Goal: Task Accomplishment & Management: Manage account settings

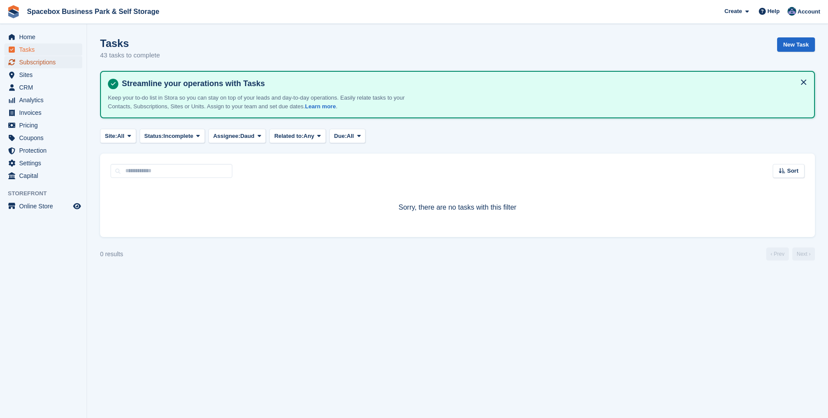
click at [35, 61] on span "Subscriptions" at bounding box center [45, 62] width 52 height 12
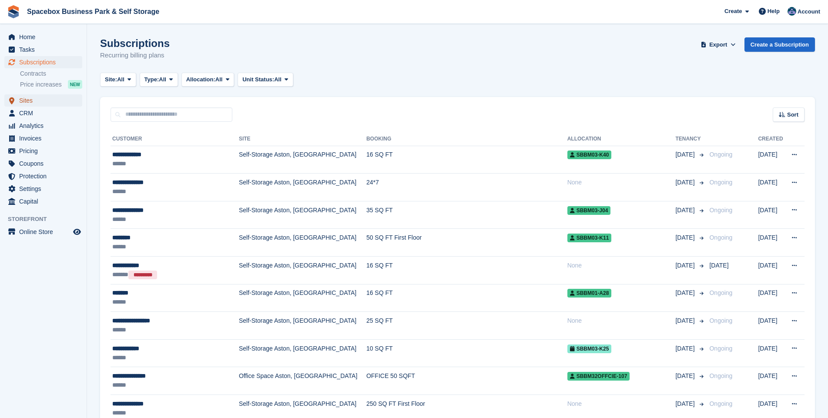
click at [27, 98] on span "Sites" at bounding box center [45, 100] width 52 height 12
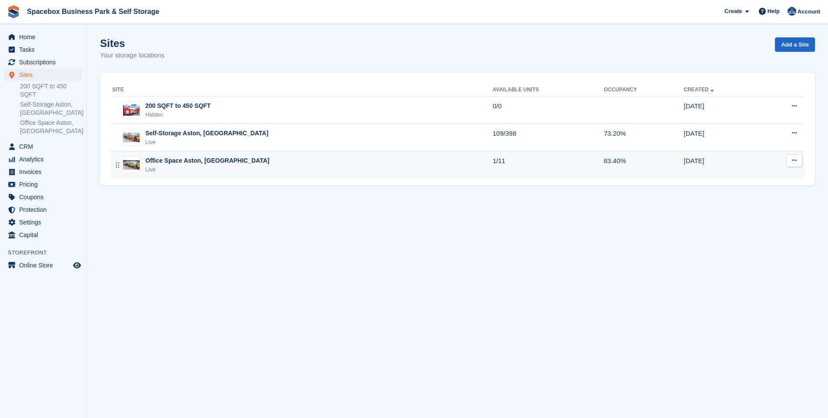
click at [165, 161] on div "Office Space Aston, [GEOGRAPHIC_DATA]" at bounding box center [207, 160] width 124 height 9
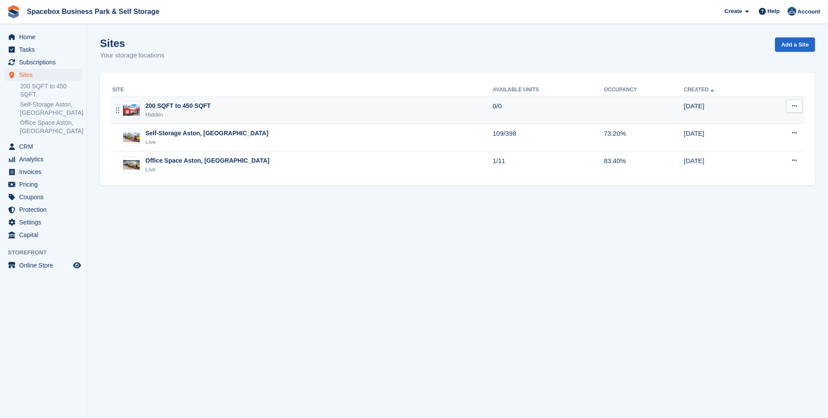
click at [178, 111] on div "Hidden" at bounding box center [177, 114] width 65 height 9
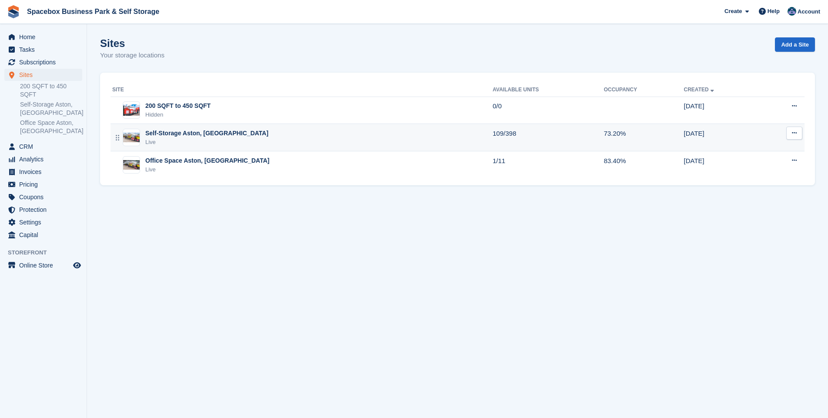
click at [189, 139] on div "Live" at bounding box center [206, 142] width 123 height 9
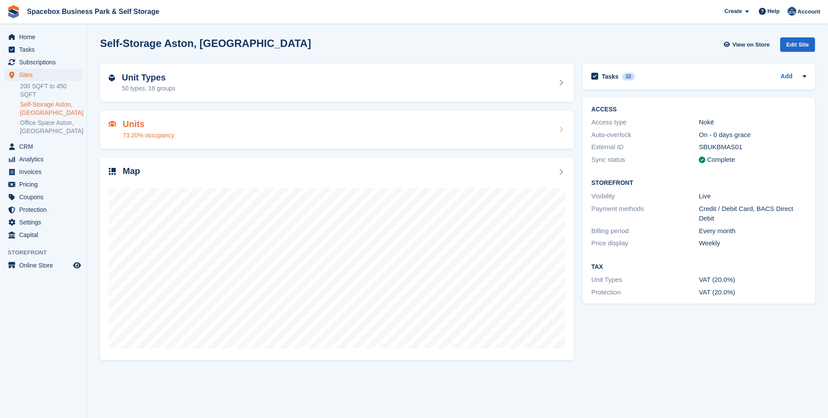
click at [147, 127] on h2 "Units" at bounding box center [148, 124] width 51 height 10
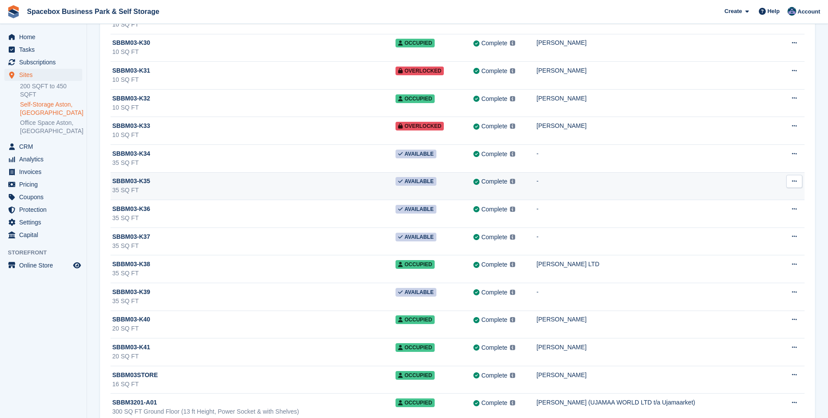
scroll to position [8464, 0]
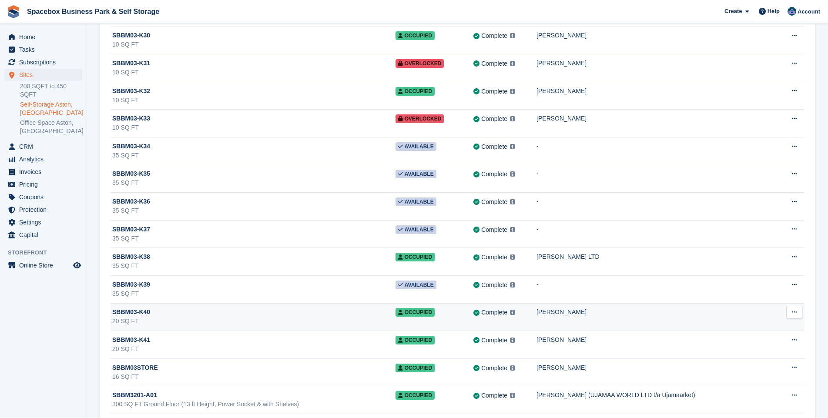
click at [364, 317] on div "20 SQ FT" at bounding box center [253, 321] width 283 height 9
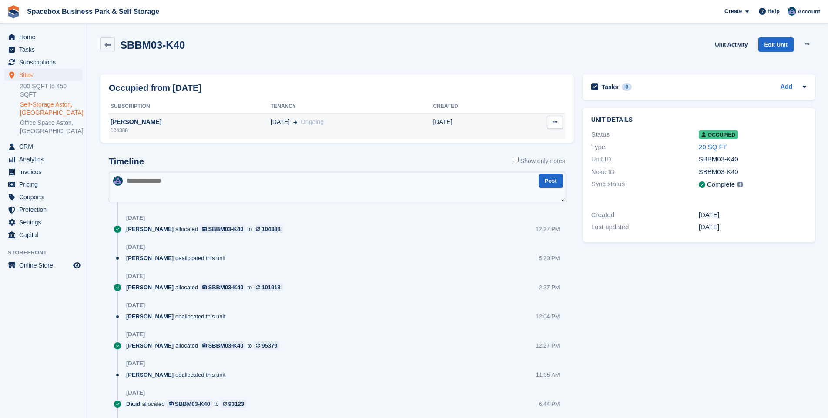
click at [130, 125] on div "[PERSON_NAME]" at bounding box center [190, 121] width 162 height 9
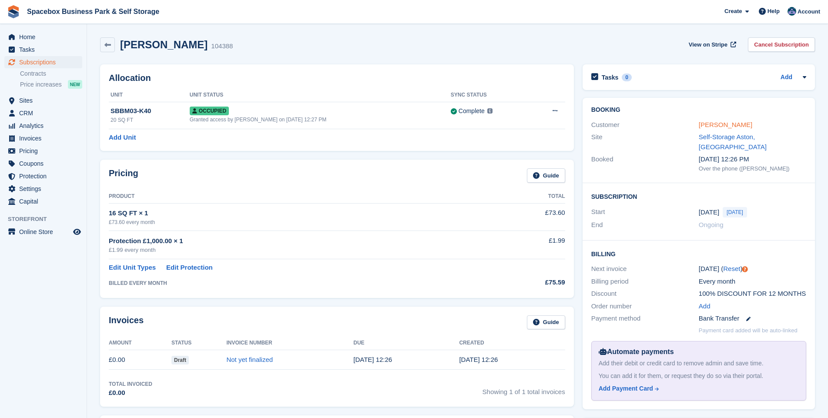
click at [705, 126] on link "[PERSON_NAME]" at bounding box center [726, 124] width 54 height 7
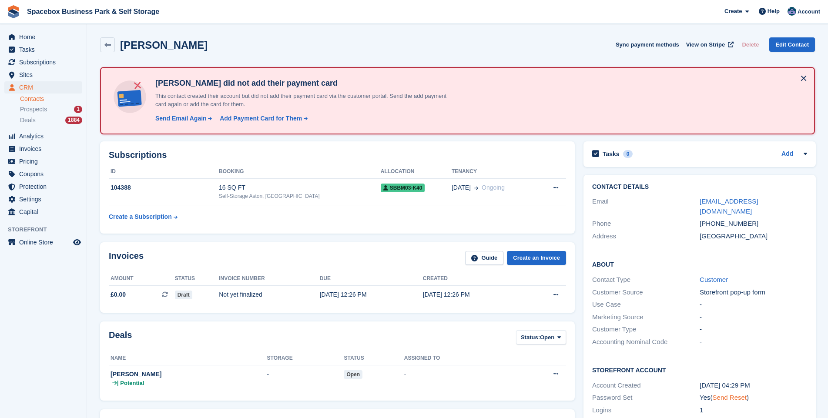
click at [720, 394] on link "Send Reset" at bounding box center [729, 397] width 34 height 7
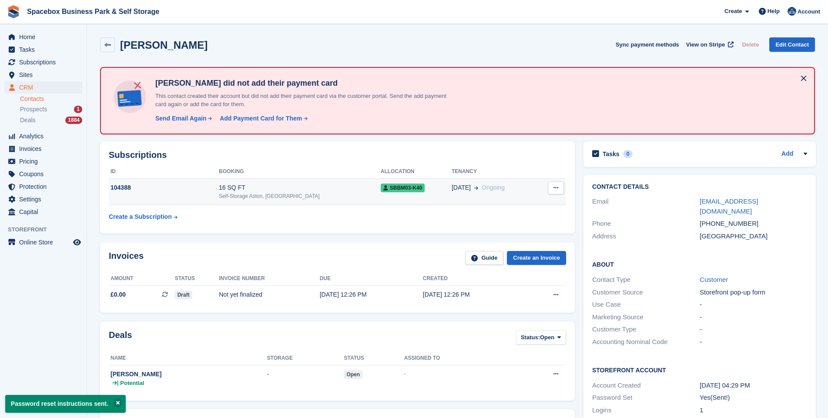
click at [212, 189] on div "104388" at bounding box center [164, 187] width 110 height 9
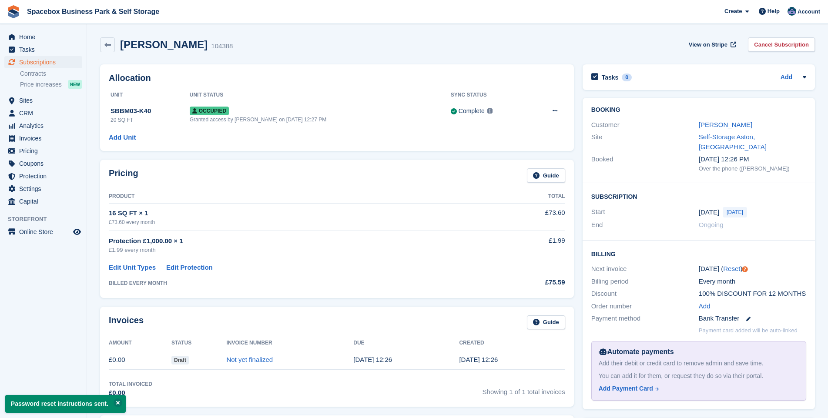
scroll to position [63, 0]
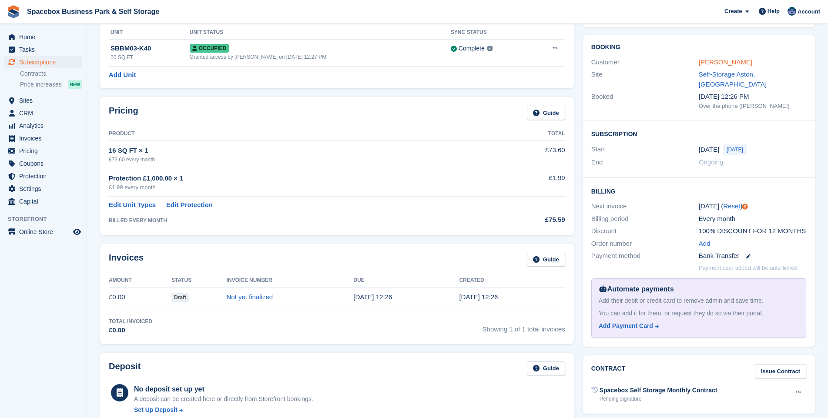
click at [719, 62] on link "[PERSON_NAME]" at bounding box center [726, 61] width 54 height 7
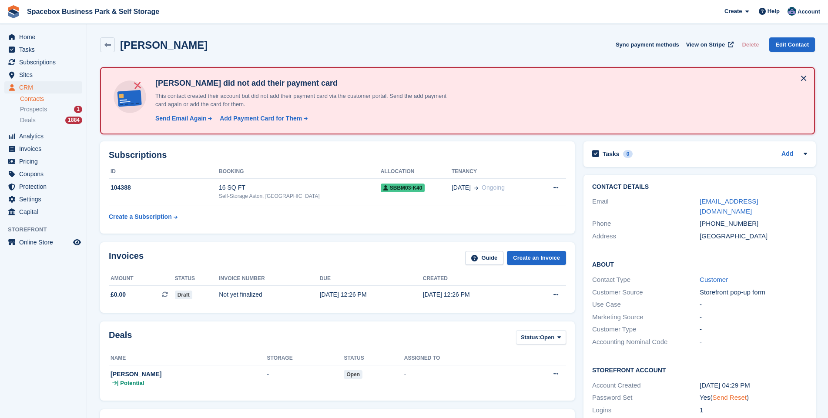
click at [726, 394] on link "Send Reset" at bounding box center [729, 397] width 34 height 7
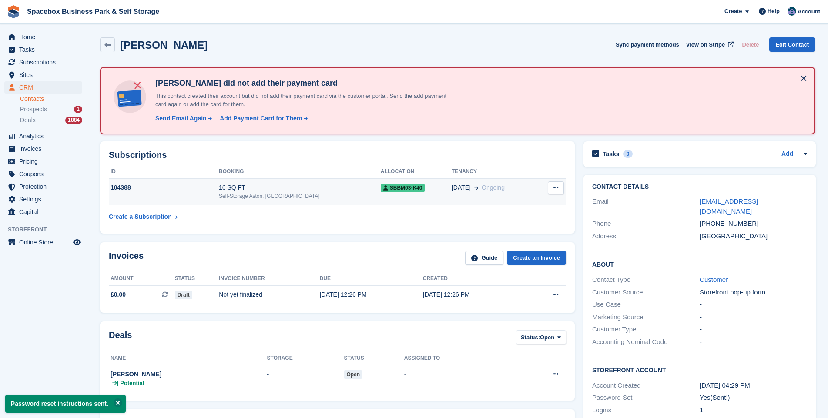
click at [264, 191] on div "16 SQ FT" at bounding box center [300, 187] width 162 height 9
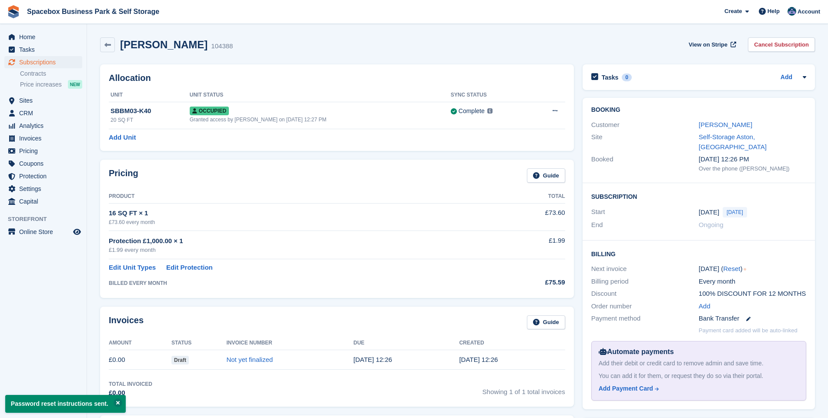
click at [765, 264] on div "[DATE] ( Reset )" at bounding box center [752, 269] width 107 height 10
click at [719, 124] on link "[PERSON_NAME]" at bounding box center [726, 124] width 54 height 7
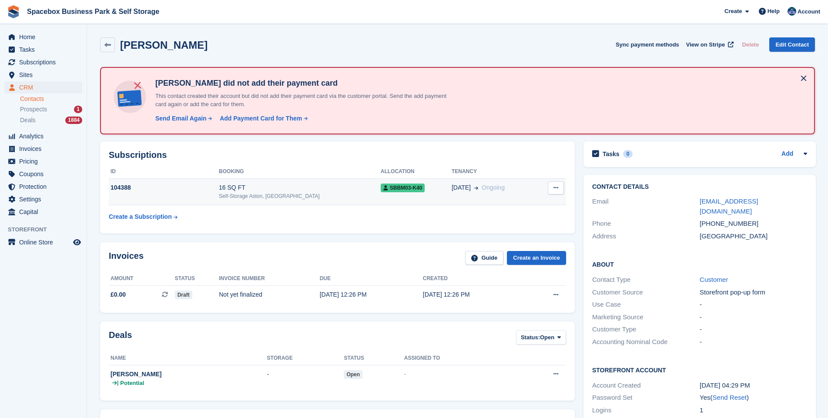
click at [245, 188] on div "16 SQ FT" at bounding box center [300, 187] width 162 height 9
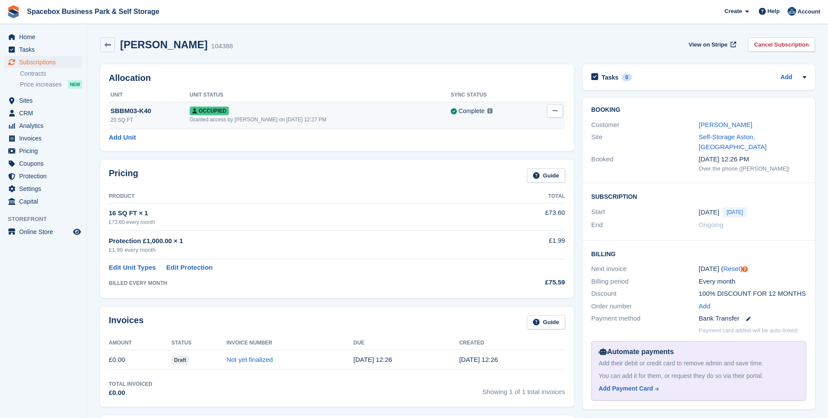
click at [554, 114] on icon at bounding box center [554, 111] width 5 height 6
click at [511, 160] on p "Deallocate" at bounding box center [521, 157] width 76 height 11
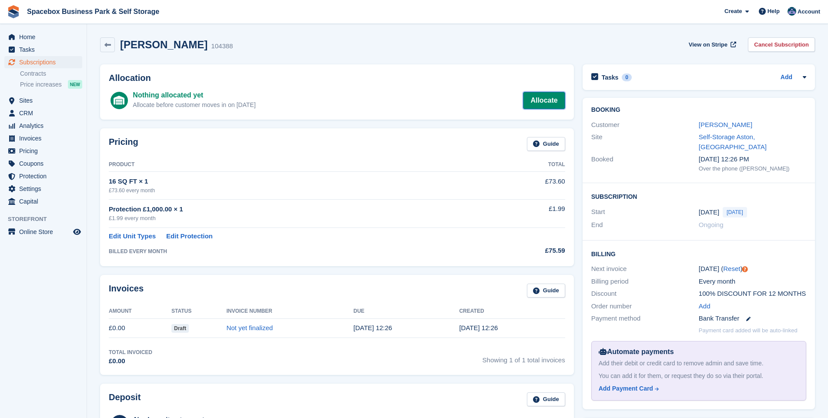
click at [550, 97] on link "Allocate" at bounding box center [544, 100] width 42 height 17
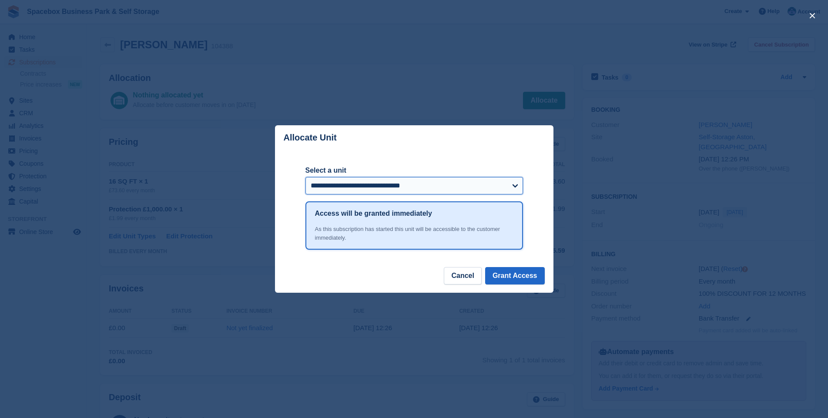
click at [517, 185] on select "**********" at bounding box center [413, 185] width 217 height 17
select select "*****"
click at [305, 178] on select "**********" at bounding box center [413, 185] width 217 height 17
click at [513, 272] on button "Grant Access" at bounding box center [515, 275] width 60 height 17
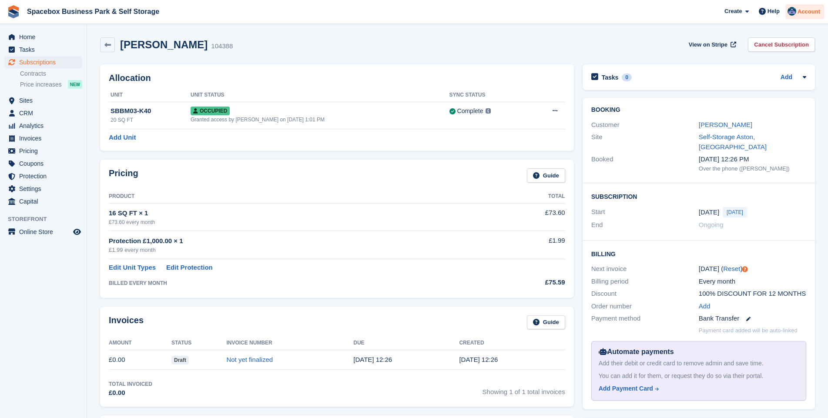
click at [790, 14] on img at bounding box center [791, 11] width 9 height 9
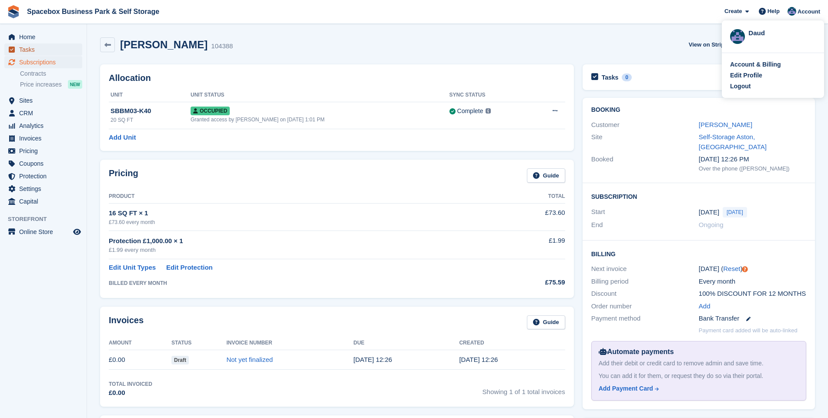
click at [27, 50] on span "Tasks" at bounding box center [45, 49] width 52 height 12
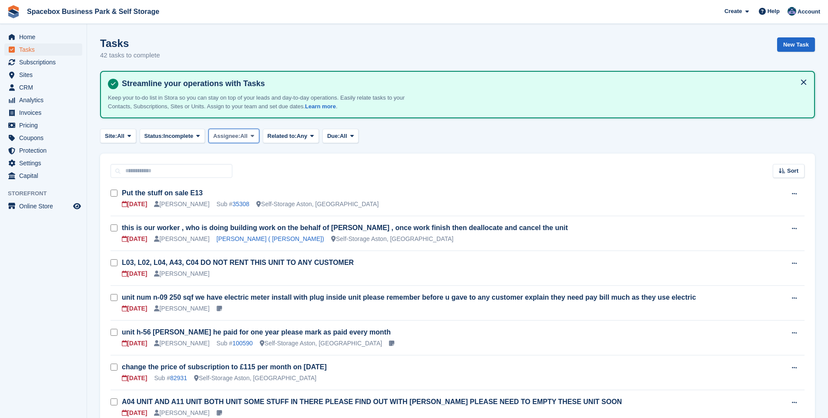
click at [254, 135] on icon at bounding box center [252, 136] width 3 height 6
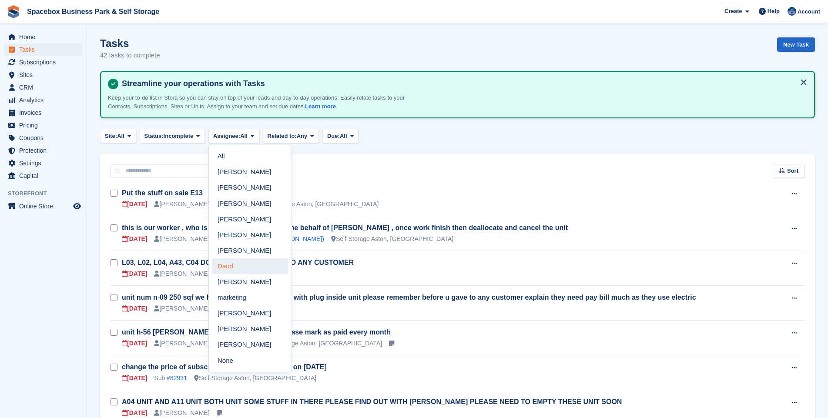
click at [237, 264] on link "Daud" at bounding box center [250, 266] width 76 height 16
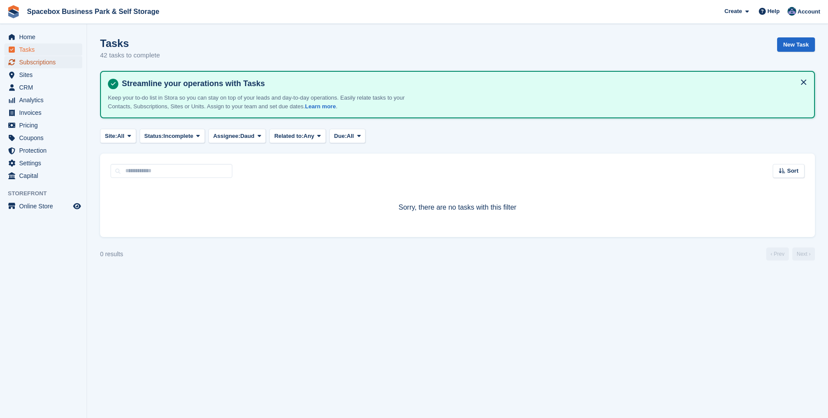
click at [26, 61] on span "Subscriptions" at bounding box center [45, 62] width 52 height 12
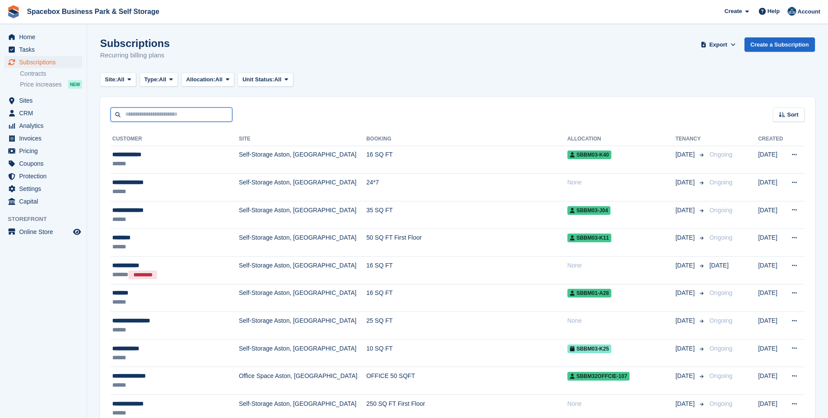
click at [148, 113] on input "text" at bounding box center [171, 114] width 122 height 14
type input "*******"
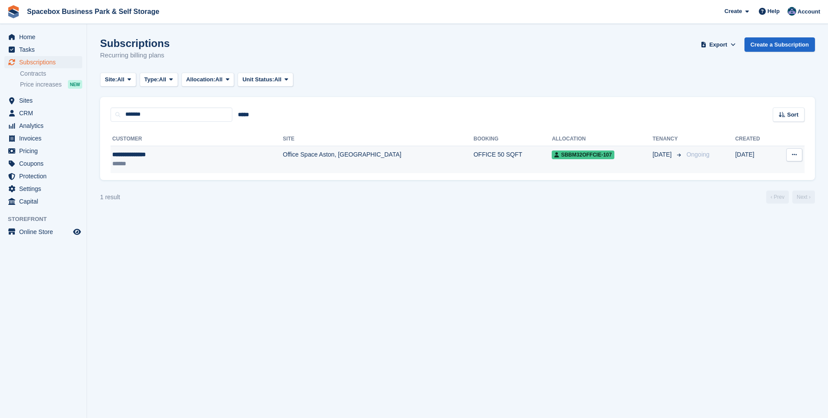
click at [283, 156] on td "Office Space Aston, [GEOGRAPHIC_DATA]" at bounding box center [378, 159] width 191 height 27
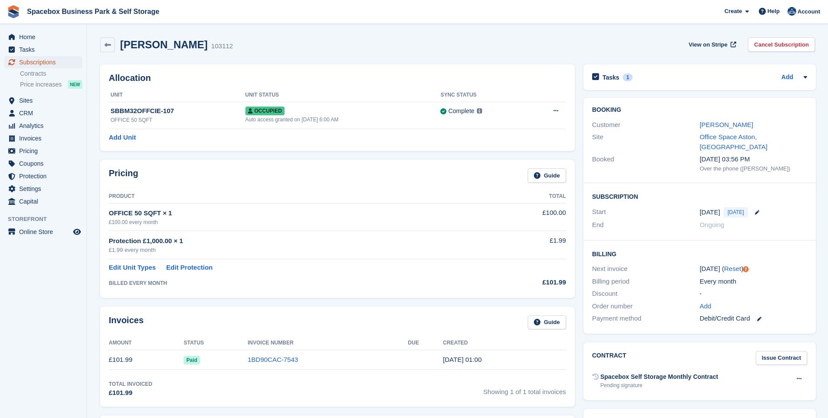
click at [38, 62] on span "Subscriptions" at bounding box center [45, 62] width 52 height 12
